Goal: Transaction & Acquisition: Purchase product/service

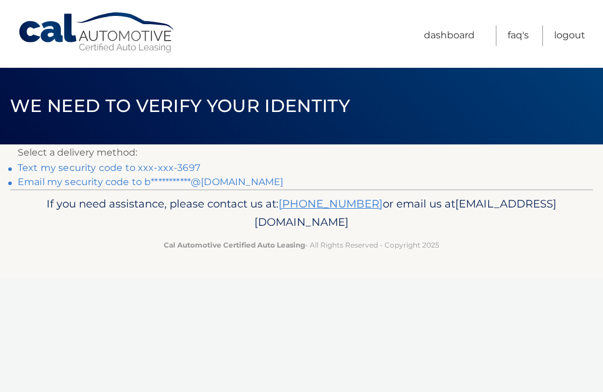
click at [184, 162] on link "Text my security code to xxx-xxx-3697" at bounding box center [109, 167] width 183 height 11
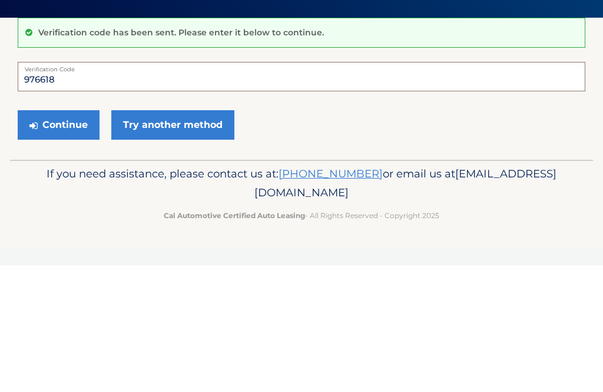
type input "976618"
click at [64, 237] on button "Continue" at bounding box center [59, 251] width 82 height 29
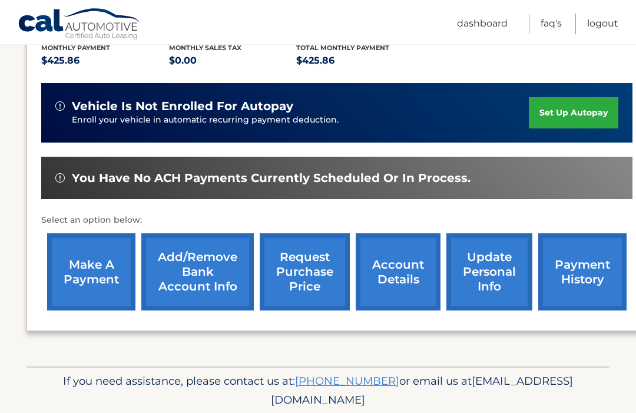
scroll to position [258, 0]
click at [87, 280] on link "make a payment" at bounding box center [91, 271] width 88 height 77
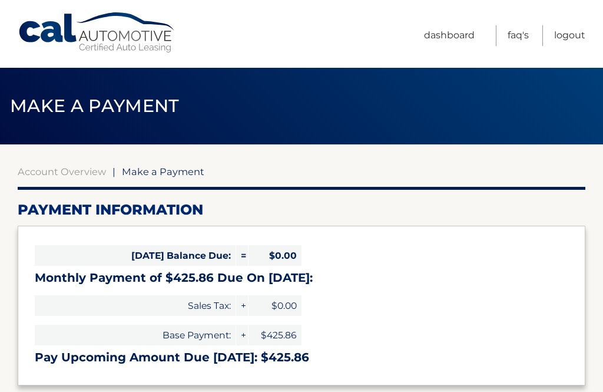
select select "NGUxMmVhZmQtNzkwNC00ZDJjLWIzNzEtMDZlYTI4N2E5OGRj"
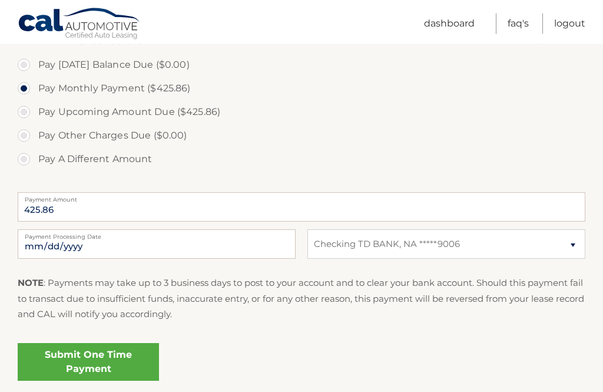
scroll to position [357, 0]
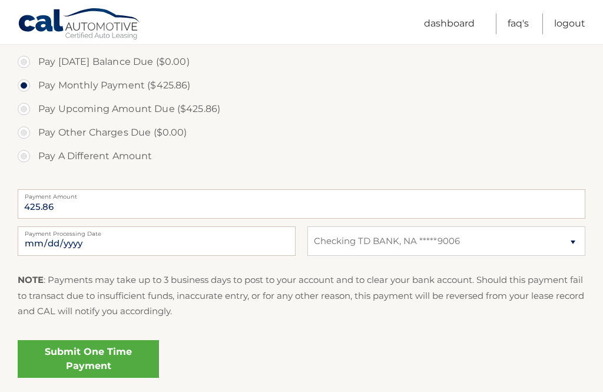
click at [112, 352] on link "Submit One Time Payment" at bounding box center [88, 359] width 141 height 38
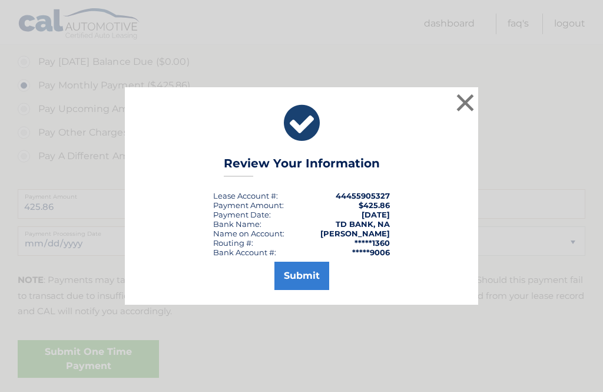
click at [309, 290] on button "Submit" at bounding box center [301, 275] width 55 height 28
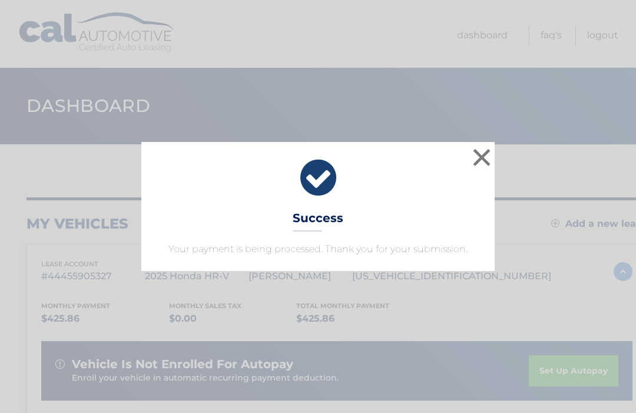
click at [481, 164] on button "×" at bounding box center [482, 157] width 24 height 24
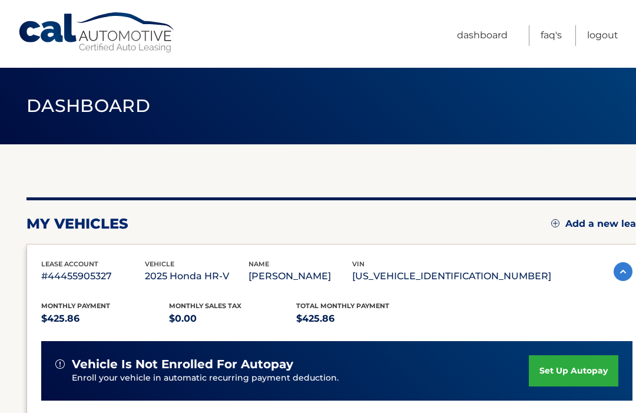
click at [599, 44] on link "Logout" at bounding box center [602, 35] width 31 height 21
